Goal: Information Seeking & Learning: Learn about a topic

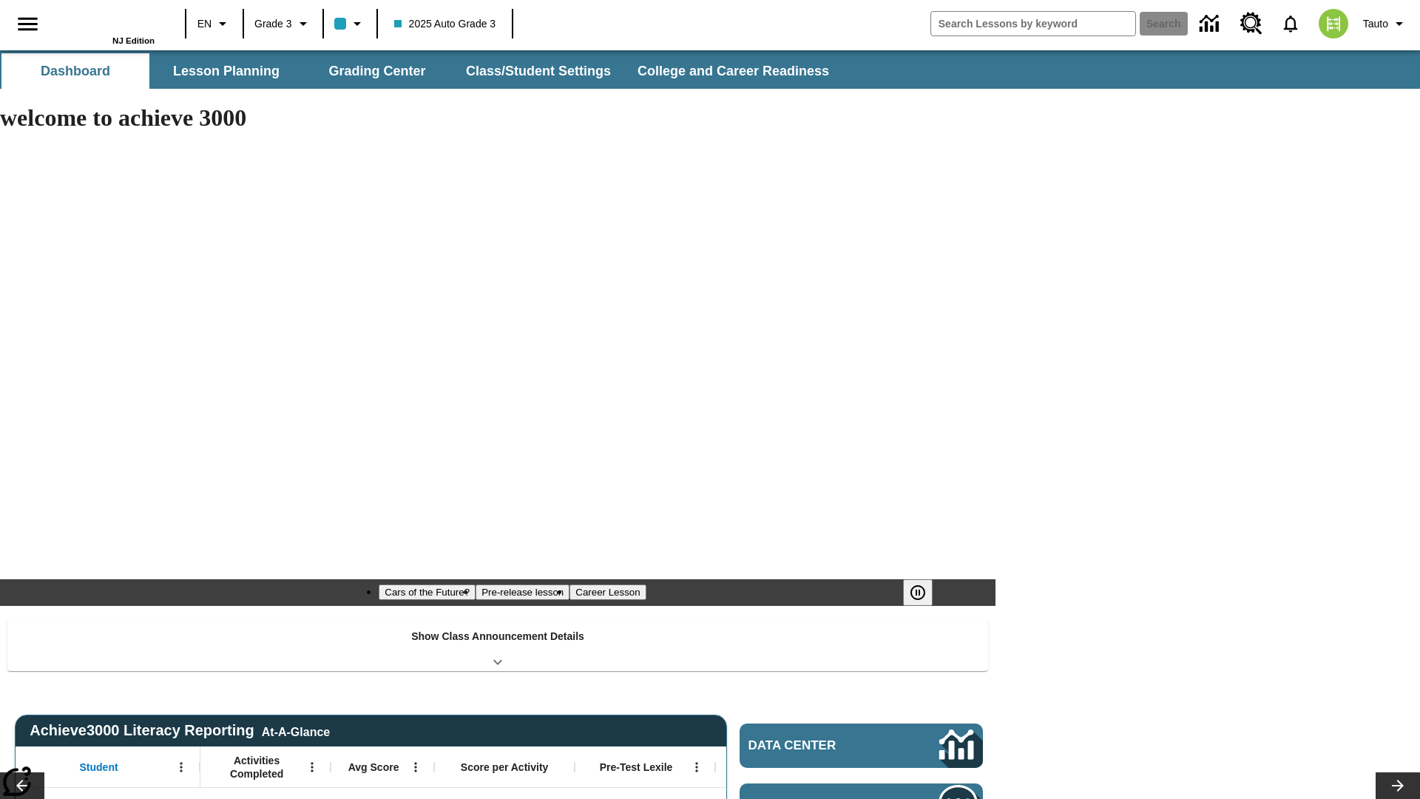
type input "-1"
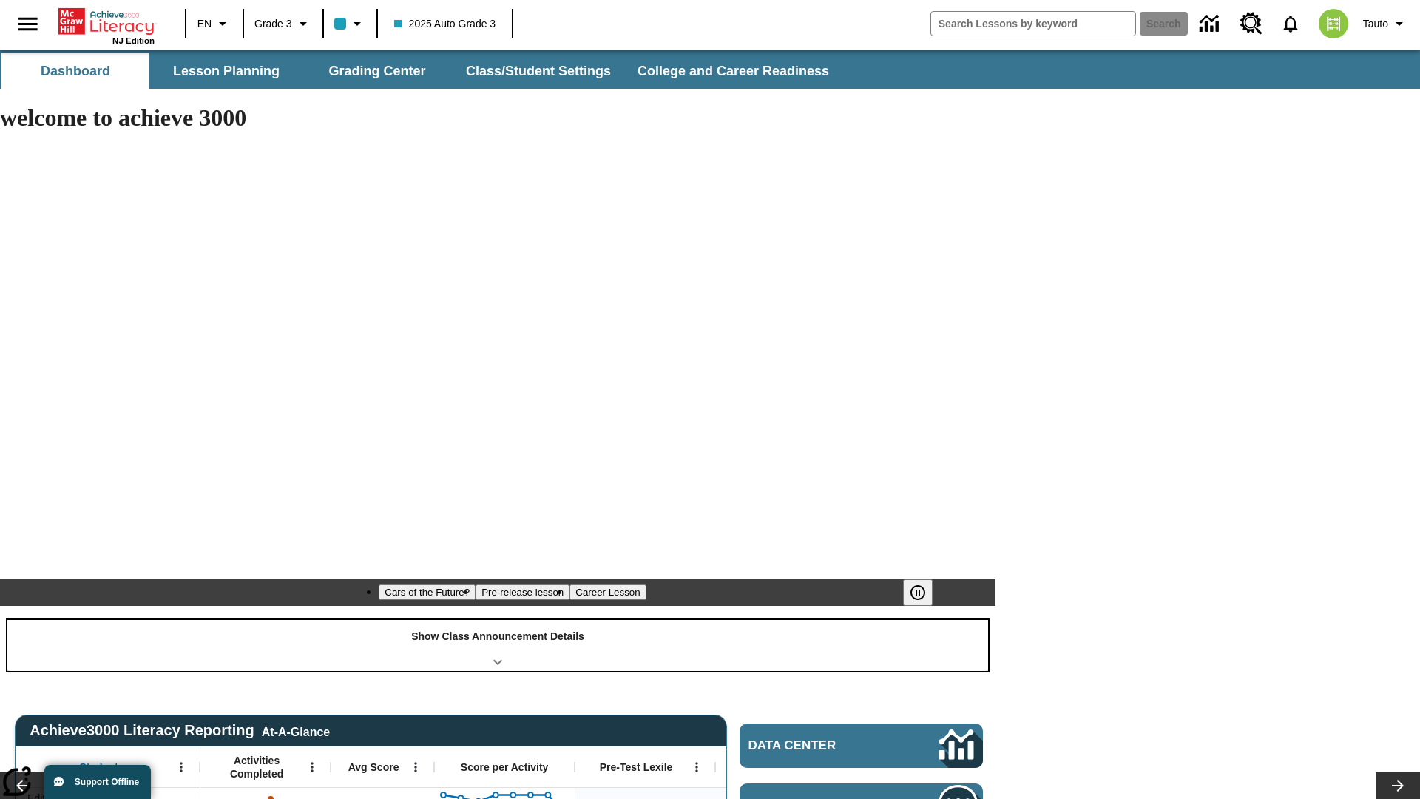
click at [498, 620] on div "Show Class Announcement Details" at bounding box center [497, 645] width 981 height 51
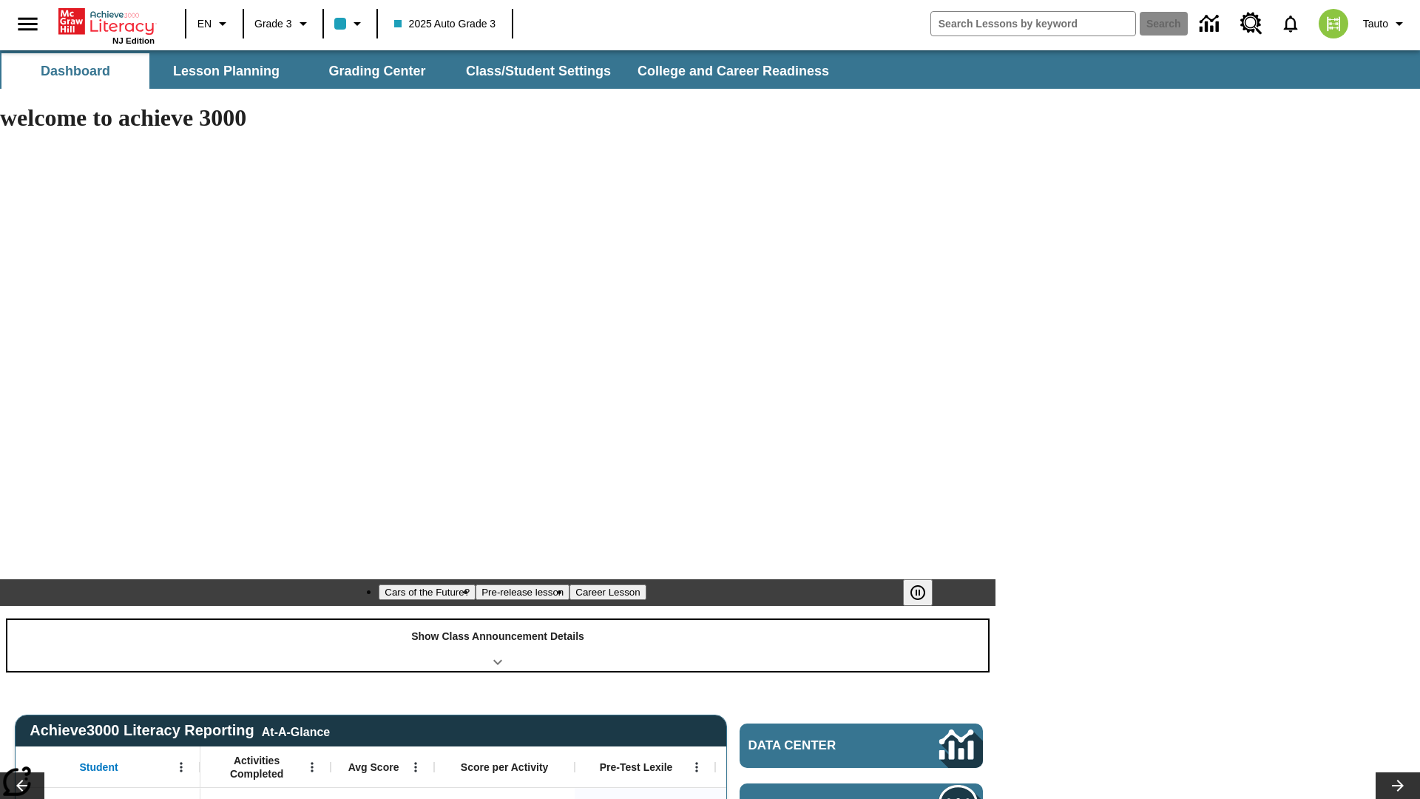
click at [498, 620] on div "Show Class Announcement Details" at bounding box center [497, 645] width 981 height 51
